Goal: Check status: Check status

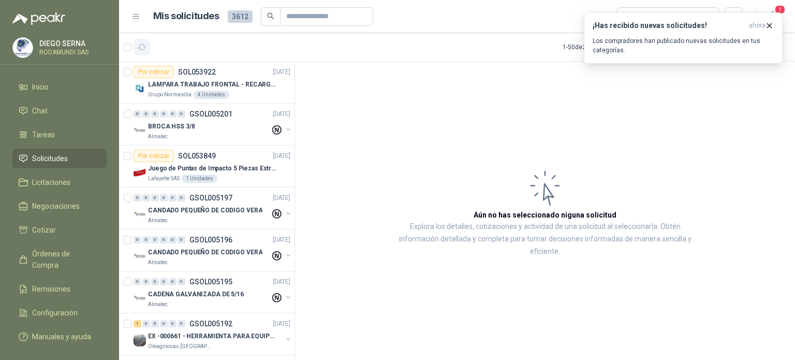
drag, startPoint x: 0, startPoint y: 0, endPoint x: 140, endPoint y: 48, distance: 147.6
click at [140, 48] on icon "button" at bounding box center [142, 46] width 8 height 5
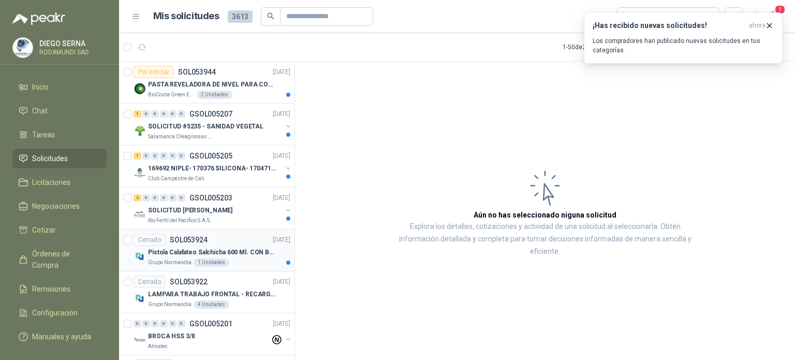
click at [203, 249] on p "Pistola Calafateo Salchicha 600 Ml. CON BOQUILLA" at bounding box center [212, 252] width 129 height 10
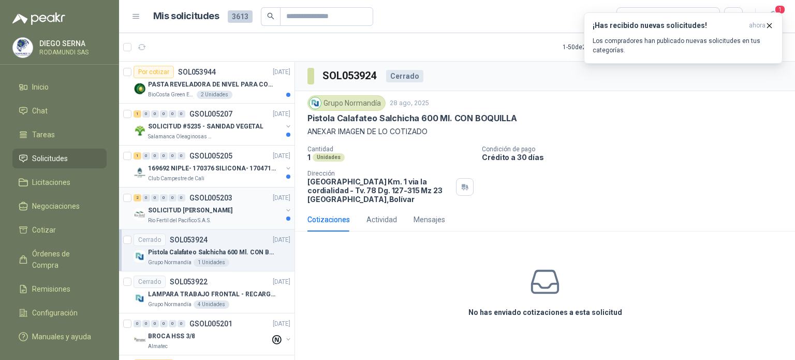
click at [192, 216] on p "Rio Fertil del Pacífico S.A.S." at bounding box center [179, 220] width 63 height 8
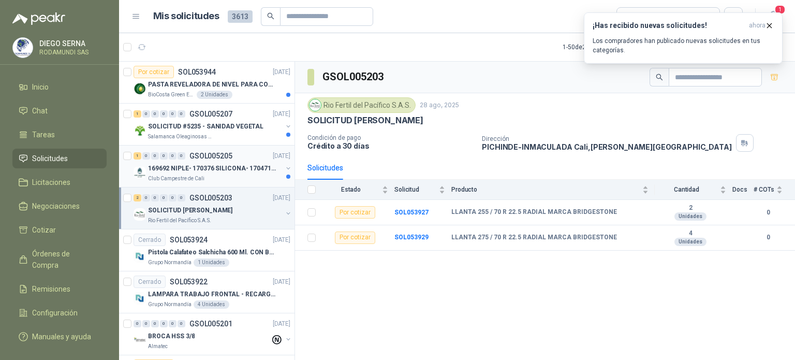
click at [197, 174] on p "Club Campestre de Cali" at bounding box center [176, 178] width 56 height 8
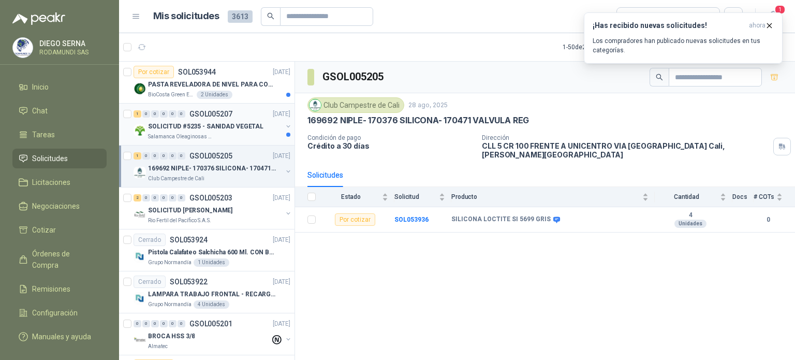
click at [198, 124] on p "SOLICITUD #5235 - SANIDAD VEGETAL" at bounding box center [205, 127] width 115 height 10
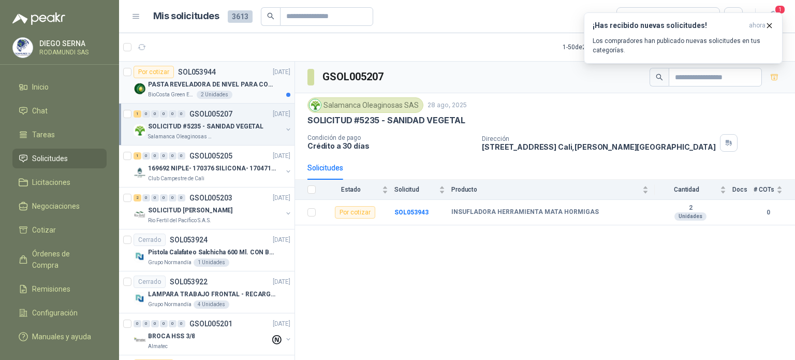
click at [201, 91] on div "2 Unidades" at bounding box center [215, 95] width 36 height 8
